Goal: Task Accomplishment & Management: Complete application form

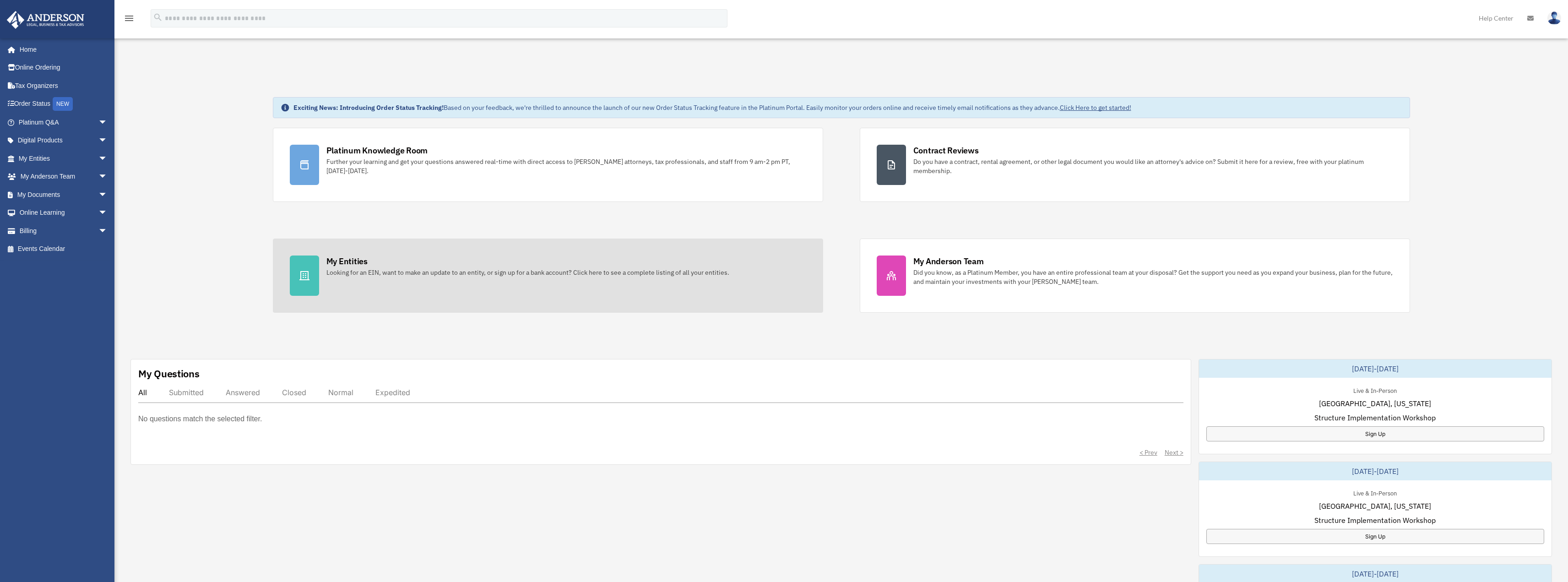
click at [414, 274] on div "Looking for an EIN, want to make an update to an entity, or sign up for a bank …" at bounding box center [528, 272] width 403 height 9
click at [305, 272] on icon at bounding box center [304, 275] width 11 height 11
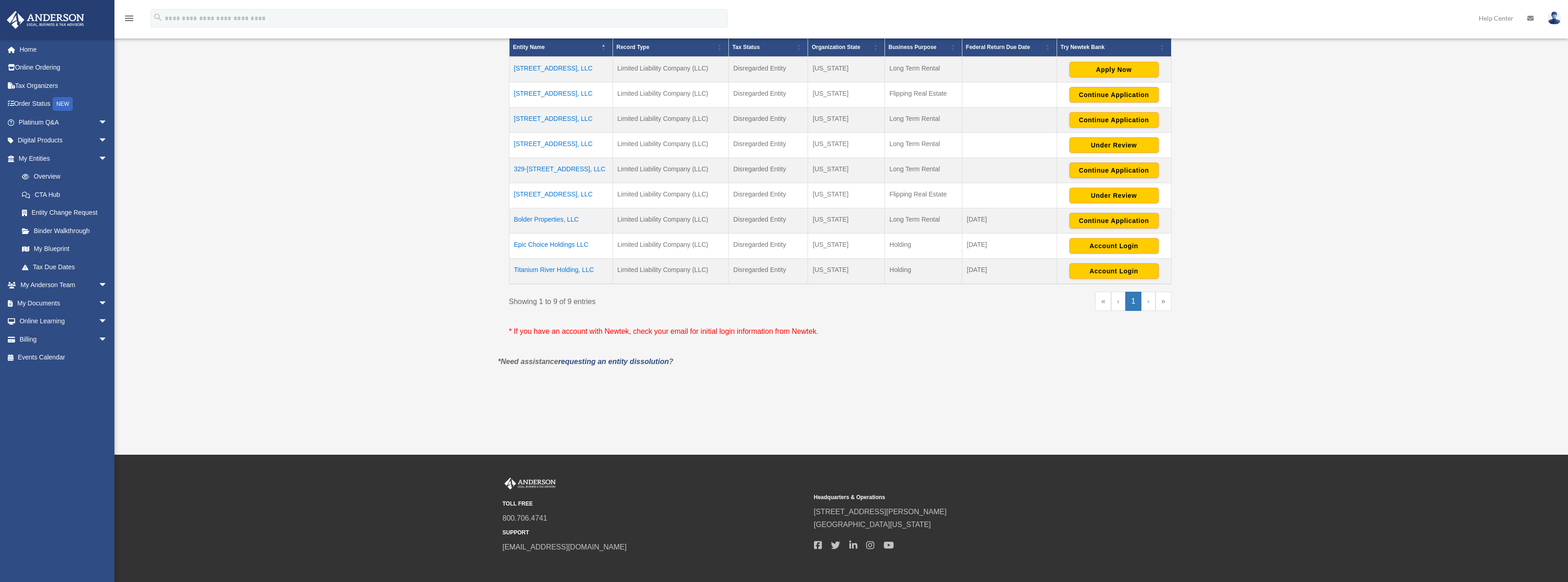
scroll to position [229, 0]
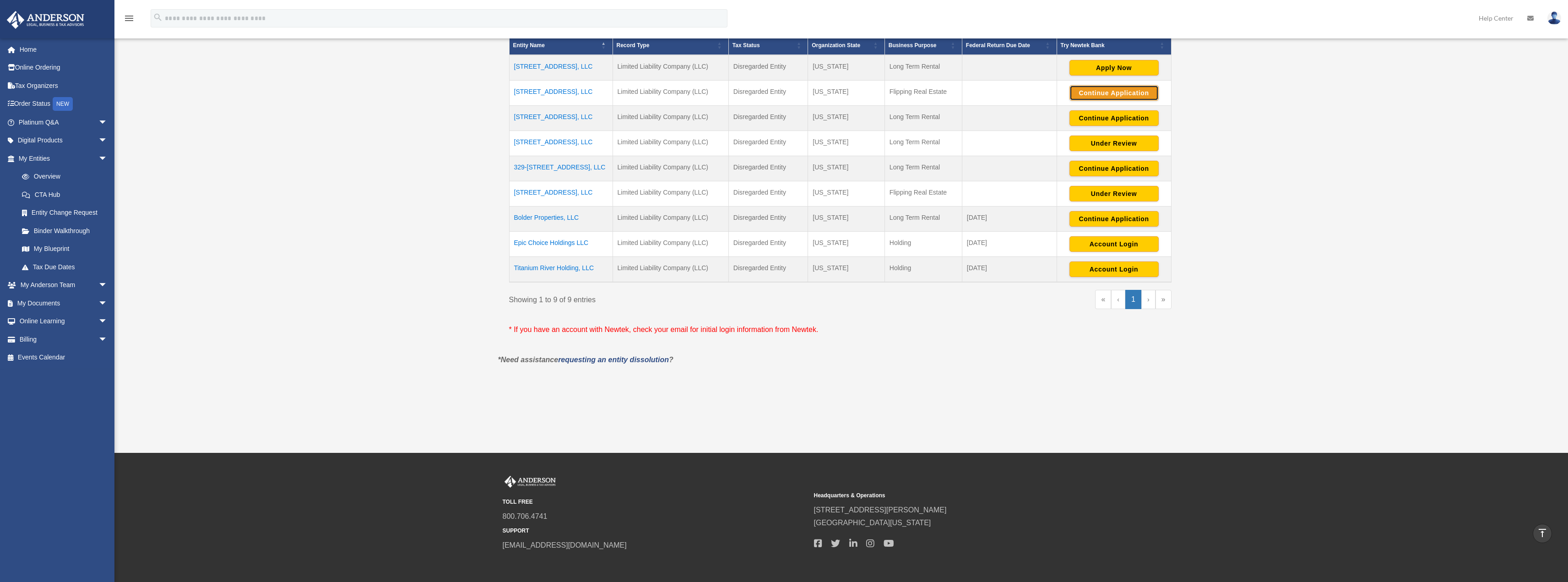
click at [1114, 96] on button "Continue Application" at bounding box center [1114, 93] width 89 height 16
click at [1112, 116] on button "Continue Application" at bounding box center [1114, 118] width 89 height 16
click at [1120, 118] on button "Continue Application" at bounding box center [1114, 118] width 89 height 16
click at [553, 120] on td "[STREET_ADDRESS], LLC" at bounding box center [561, 118] width 103 height 25
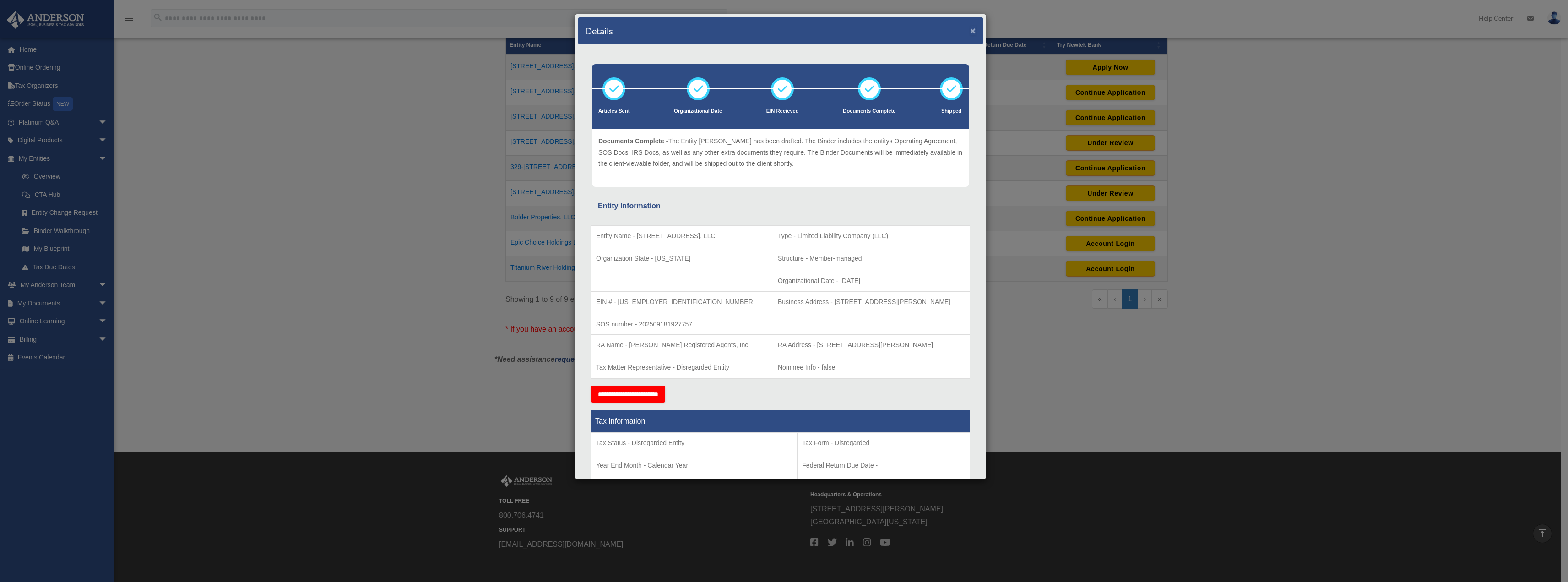
click at [970, 30] on button "×" at bounding box center [972, 30] width 6 height 10
